Goal: Transaction & Acquisition: Download file/media

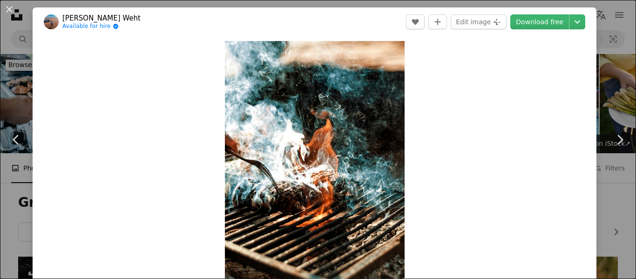
scroll to position [884, 0]
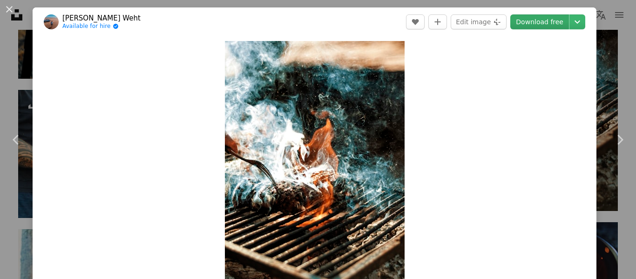
click at [546, 21] on link "Download free" at bounding box center [539, 21] width 59 height 15
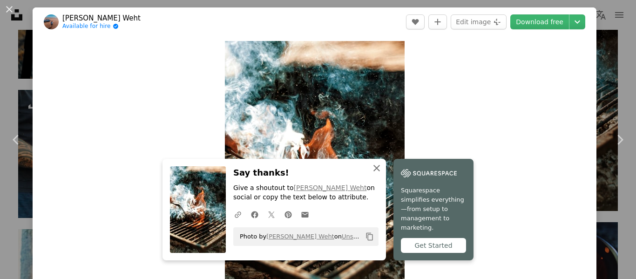
click at [376, 173] on icon "An X shape" at bounding box center [376, 167] width 11 height 11
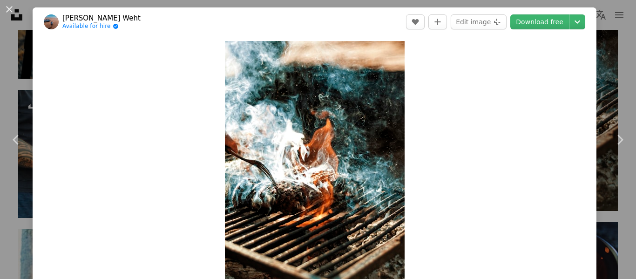
click at [522, 116] on div "Zoom in" at bounding box center [314, 176] width 563 height 280
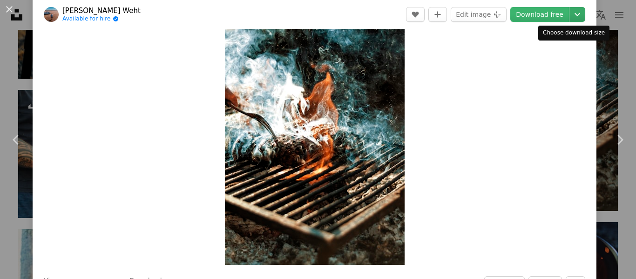
click at [574, 14] on icon "Choose download size" at bounding box center [577, 14] width 6 height 3
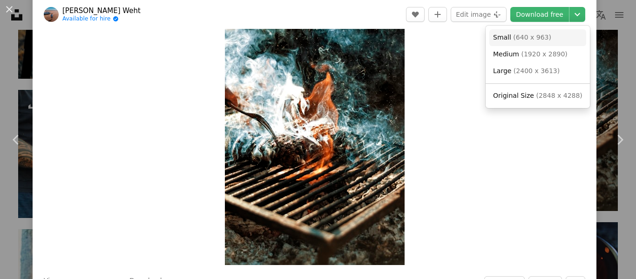
click at [523, 37] on span "( 640 x 963 )" at bounding box center [532, 37] width 38 height 7
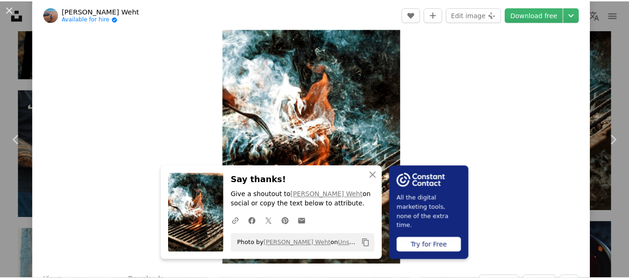
scroll to position [0, 0]
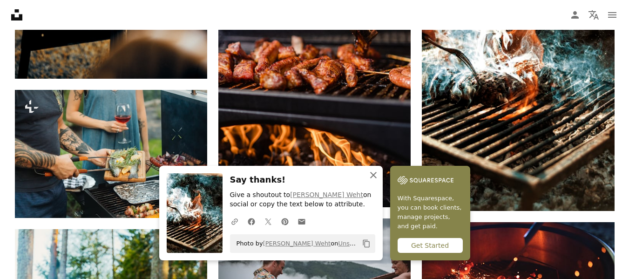
click at [372, 174] on icon "An X shape" at bounding box center [373, 174] width 11 height 11
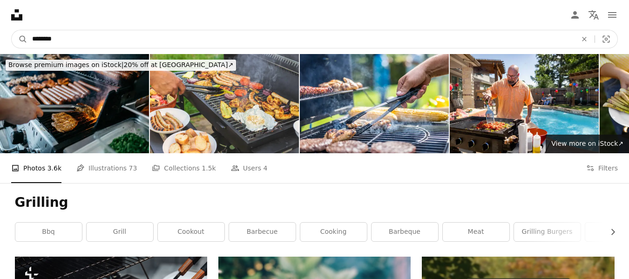
drag, startPoint x: 109, startPoint y: 39, endPoint x: 0, endPoint y: 21, distance: 110.8
type input "**********"
click at [12, 30] on button "A magnifying glass" at bounding box center [20, 39] width 16 height 18
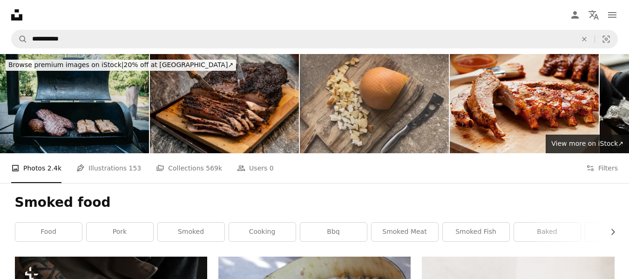
click at [70, 113] on img at bounding box center [74, 103] width 149 height 99
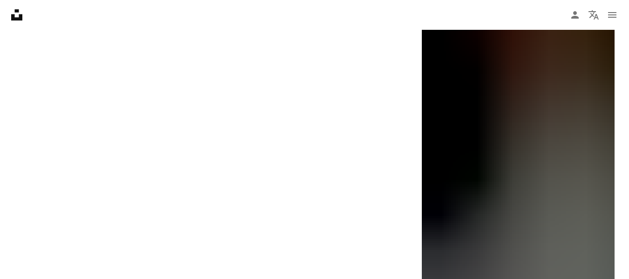
scroll to position [1768, 0]
